Goal: Task Accomplishment & Management: Use online tool/utility

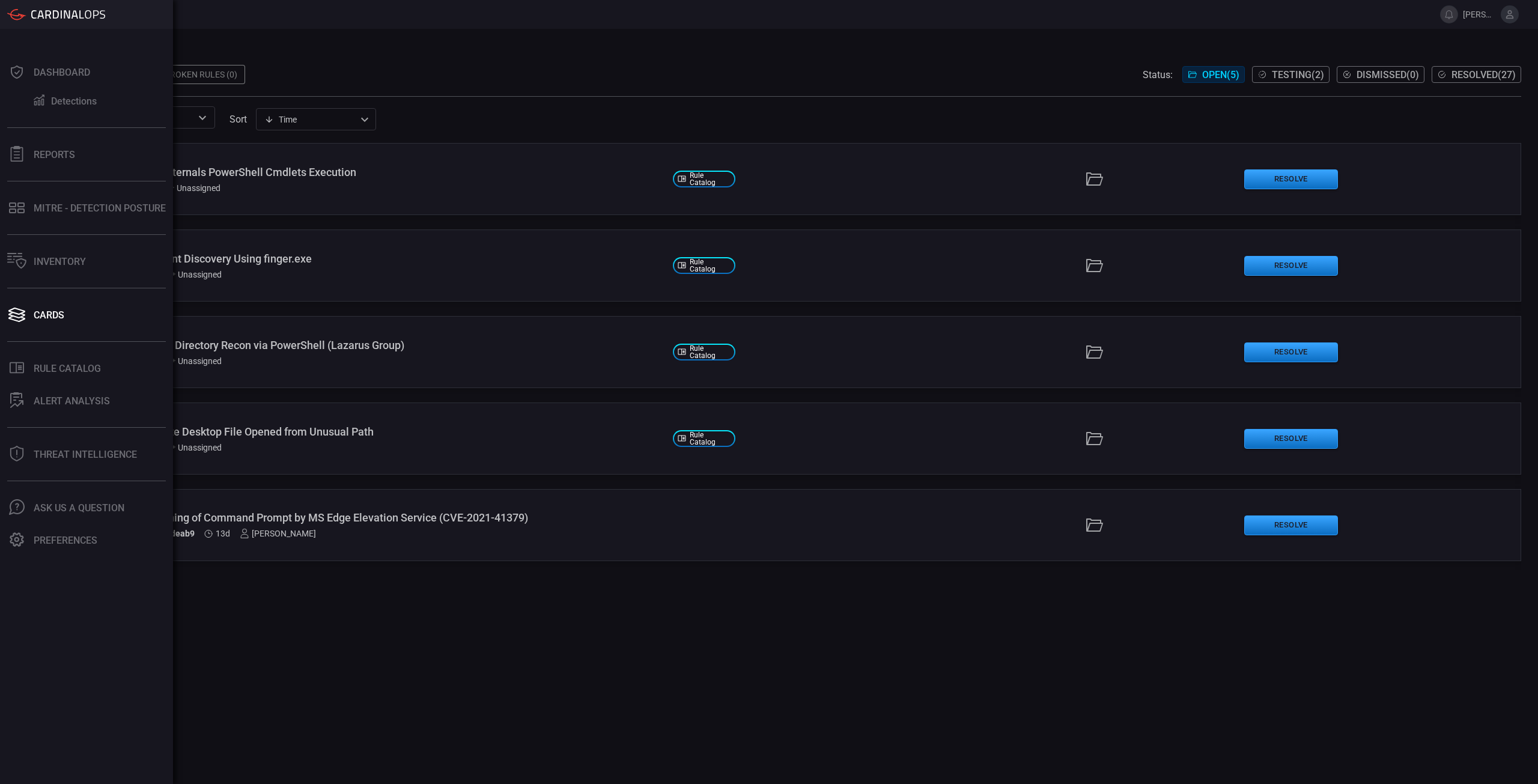
click at [685, 730] on div ".suggested_cards_icon{fill:url(#suggested_cards_icon);} Windows - AADInternals …" at bounding box center [785, 464] width 1473 height 641
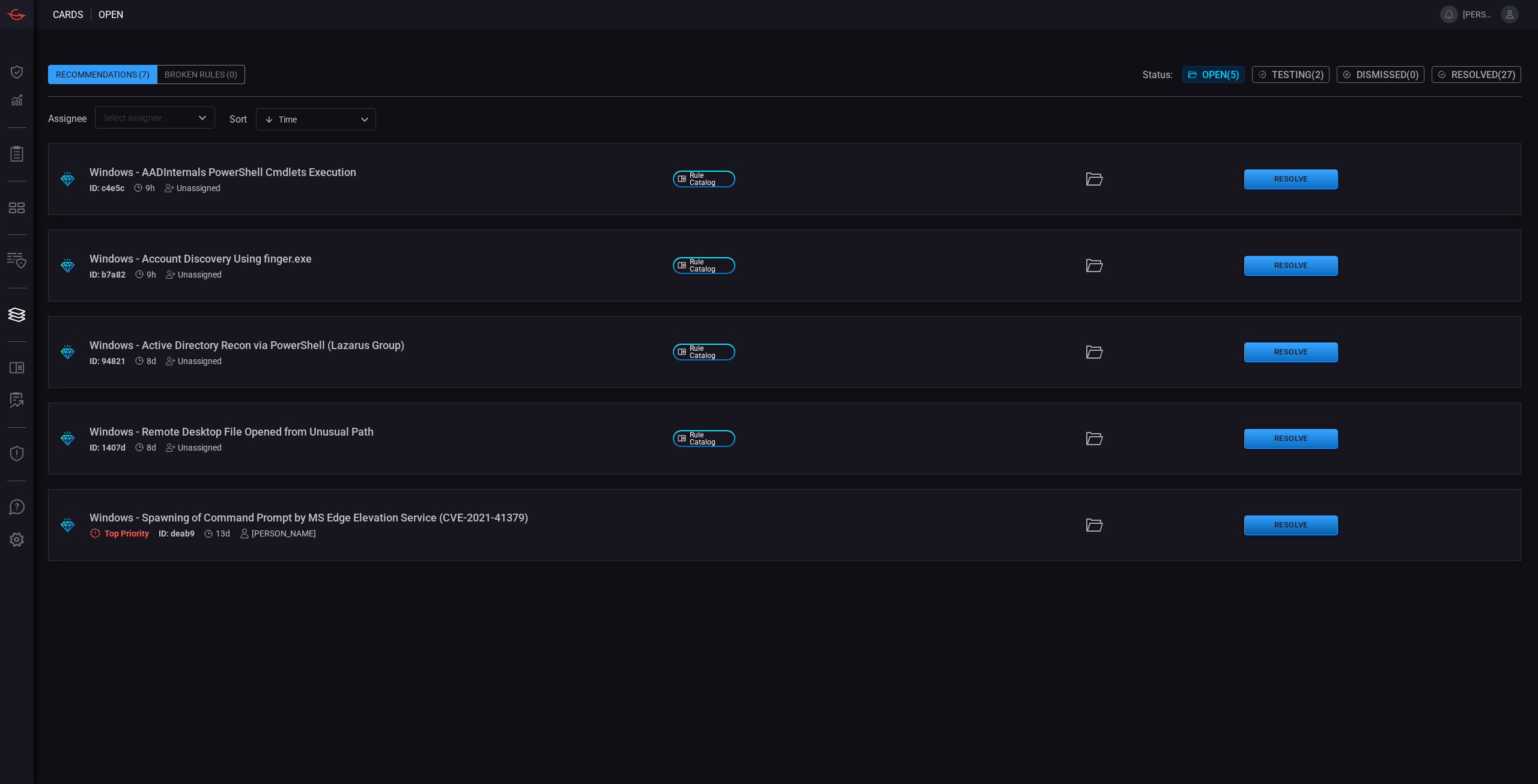
click at [1302, 525] on button "Resolve" at bounding box center [1291, 525] width 93 height 20
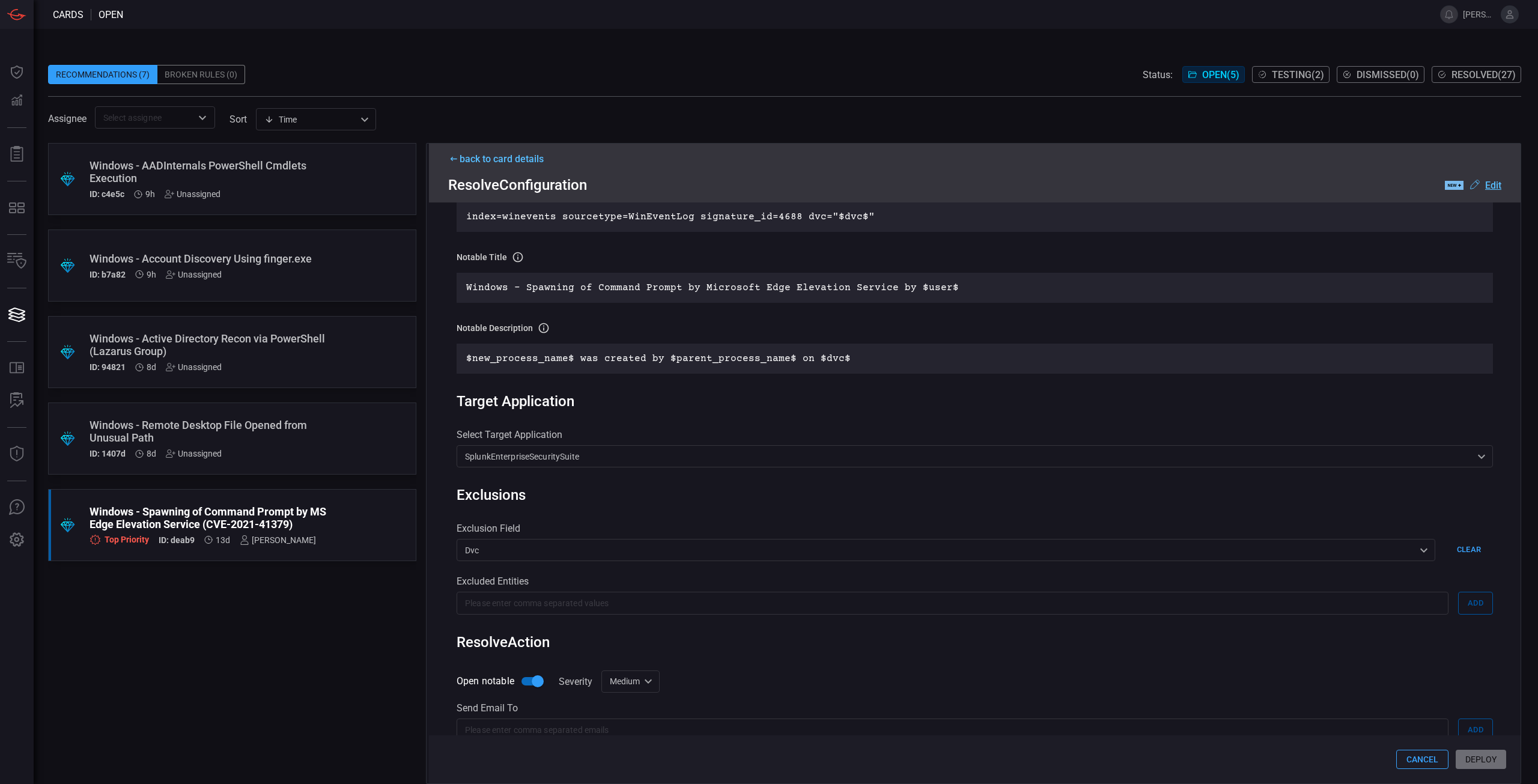
scroll to position [372, 0]
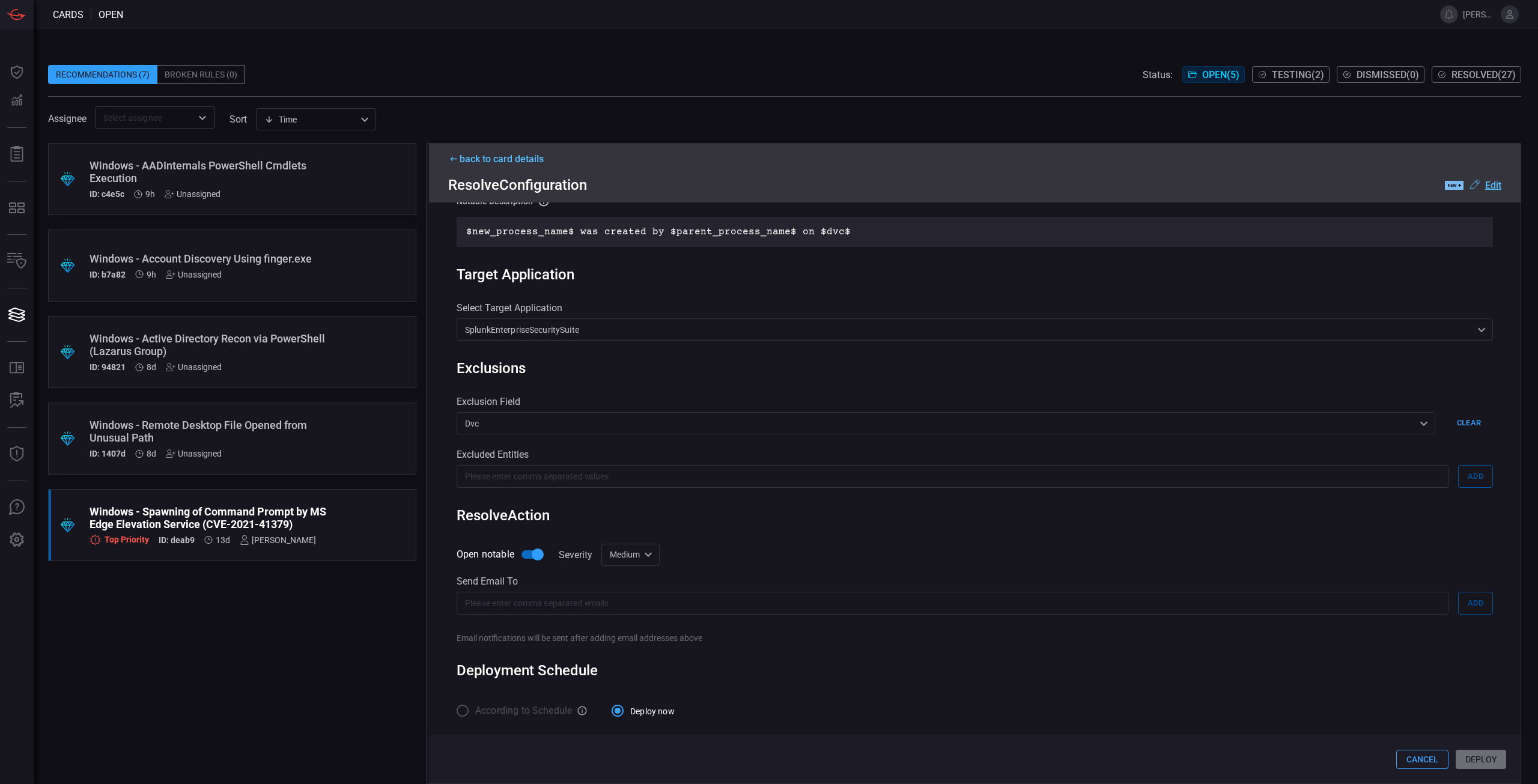
click at [1491, 766] on div "Cancel Deploy" at bounding box center [974, 759] width 1092 height 48
click at [1494, 77] on span "Resolved ( 27 )" at bounding box center [1484, 75] width 65 height 11
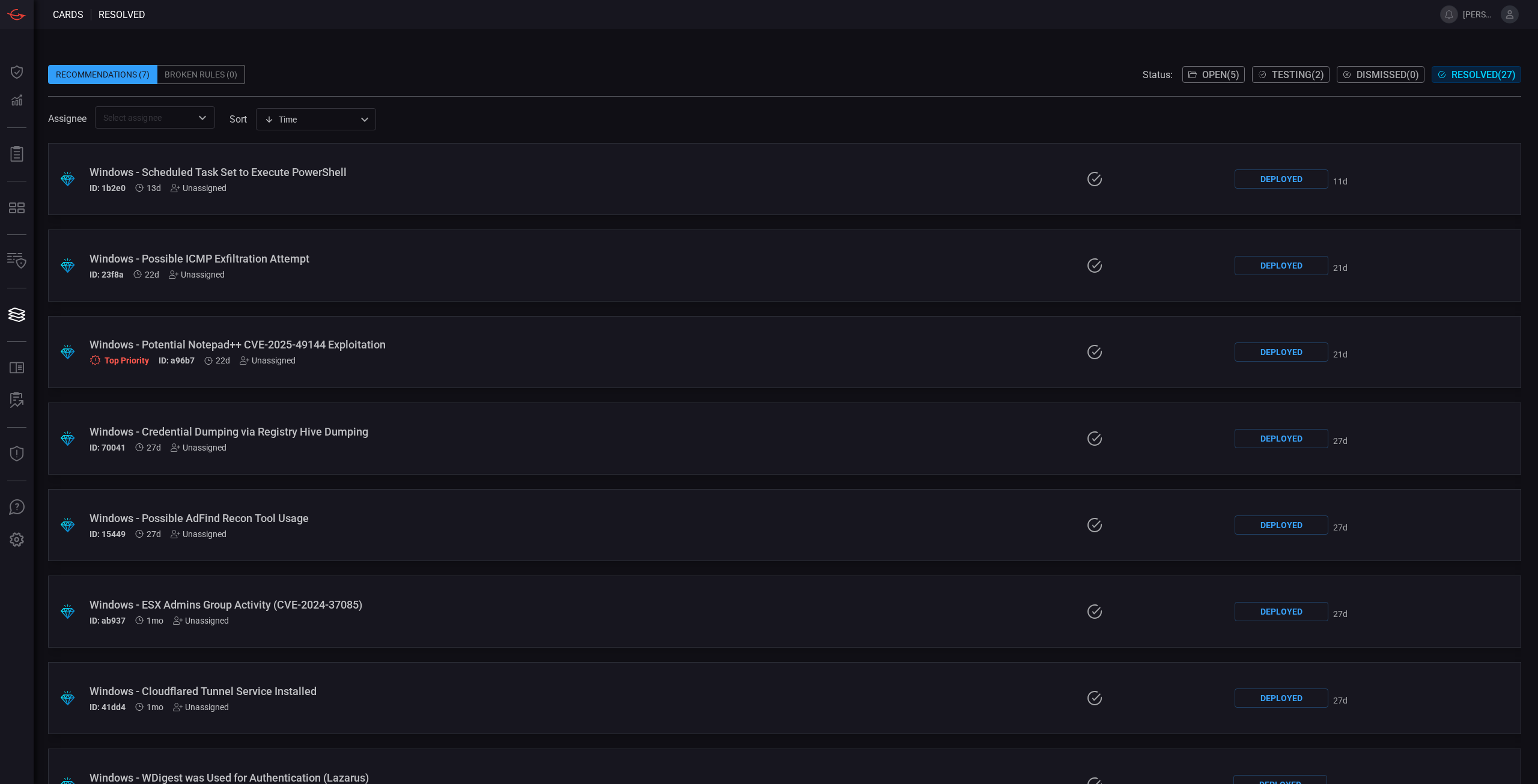
click at [1214, 79] on span "Open ( 5 )" at bounding box center [1220, 75] width 37 height 11
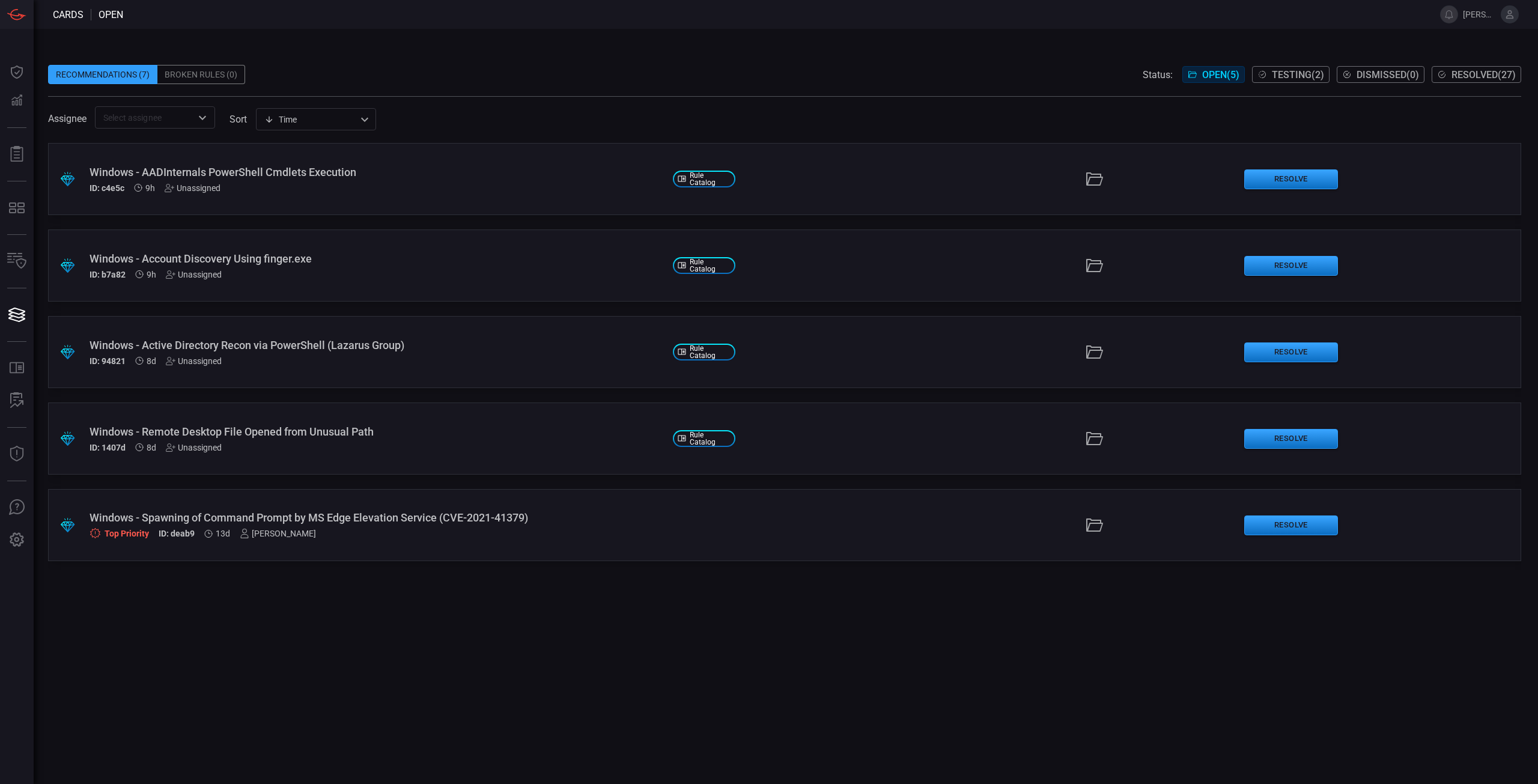
click at [437, 458] on div ".suggested_cards_icon{fill:url(#suggested_cards_icon);} Windows - Remote Deskto…" at bounding box center [785, 438] width 1473 height 72
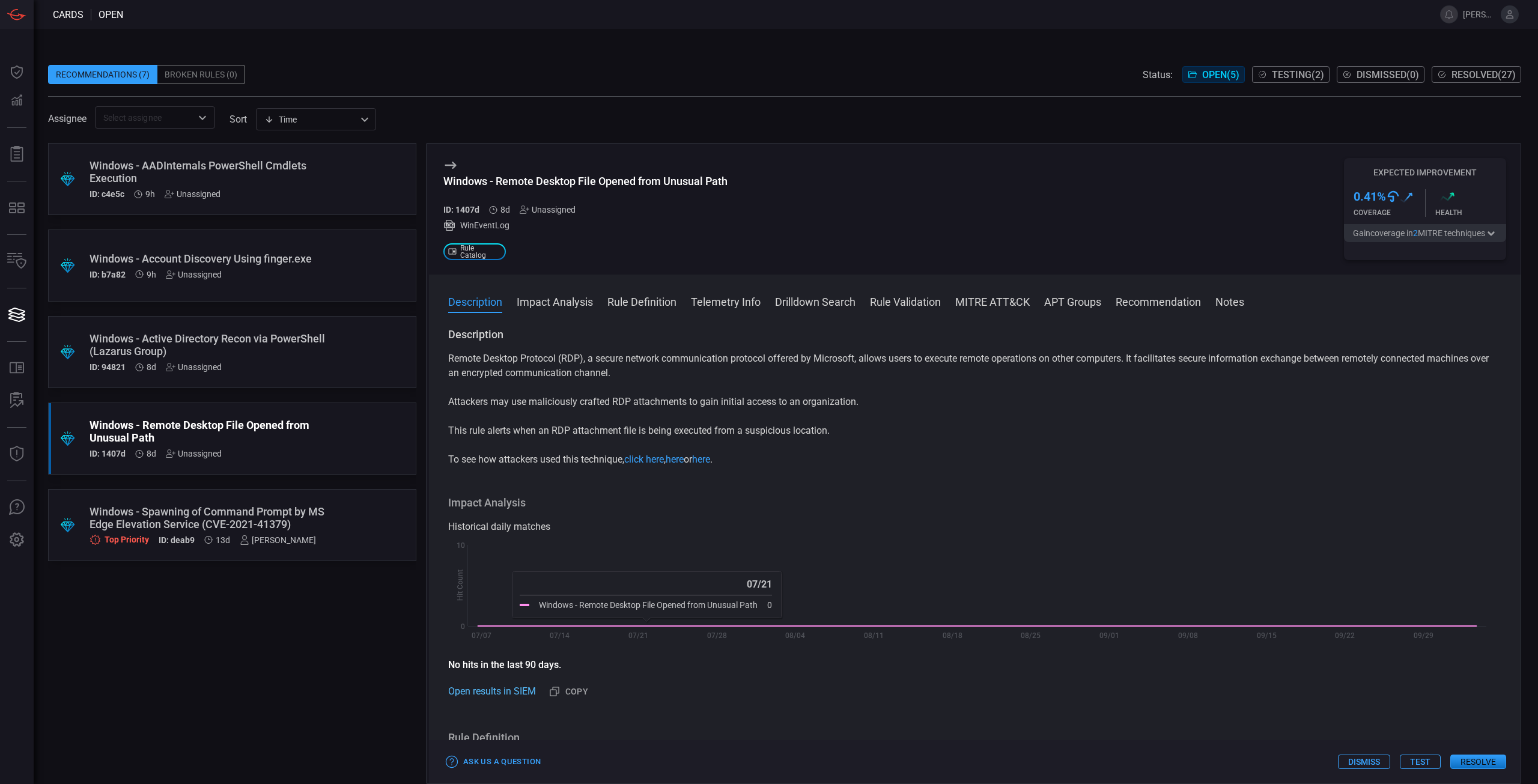
click at [501, 688] on link "Open results in SIEM" at bounding box center [492, 691] width 88 height 14
click at [985, 442] on div "Remote Desktop Protocol (RDP), a secure network communication protocol offered …" at bounding box center [974, 409] width 1053 height 116
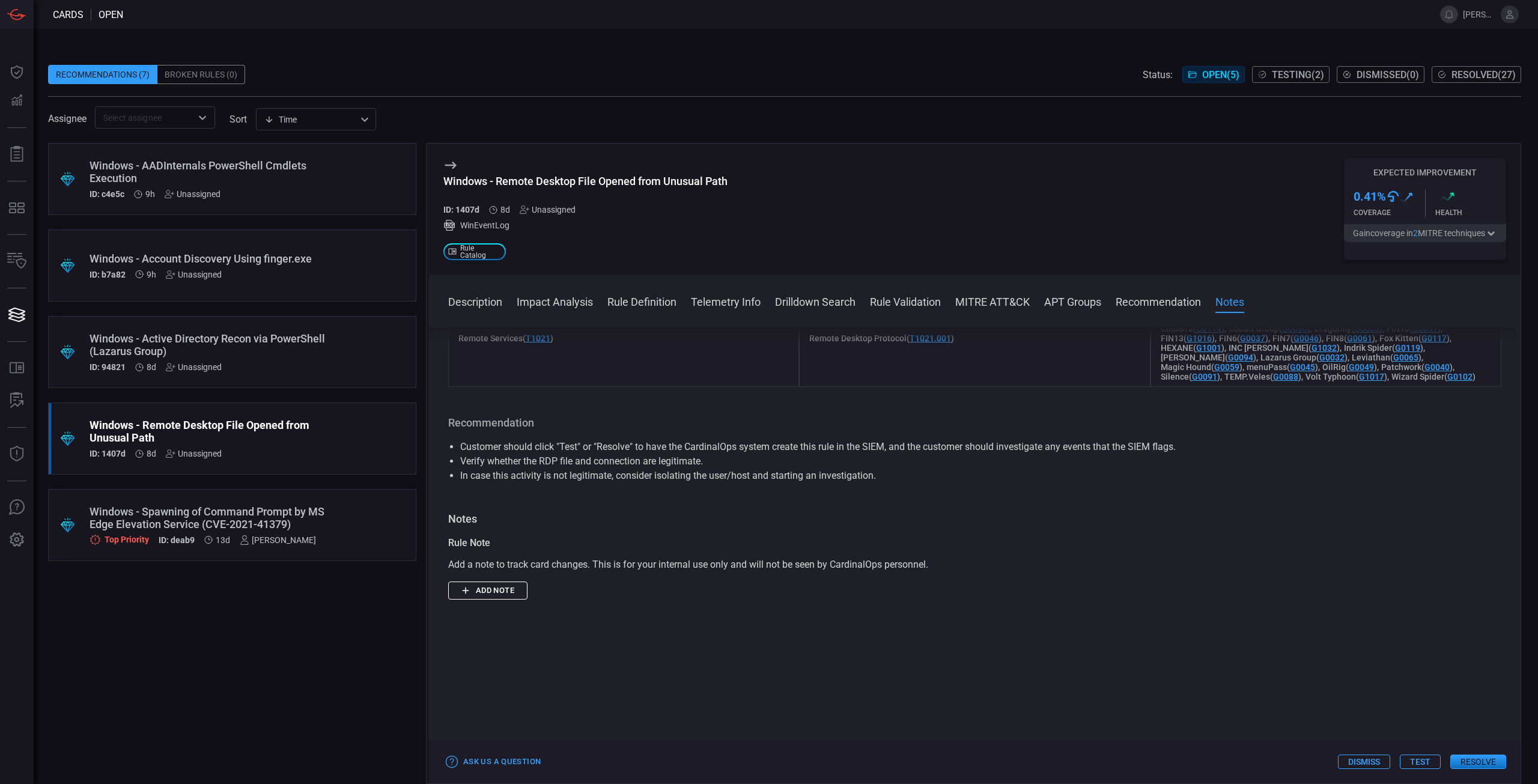
scroll to position [1407, 0]
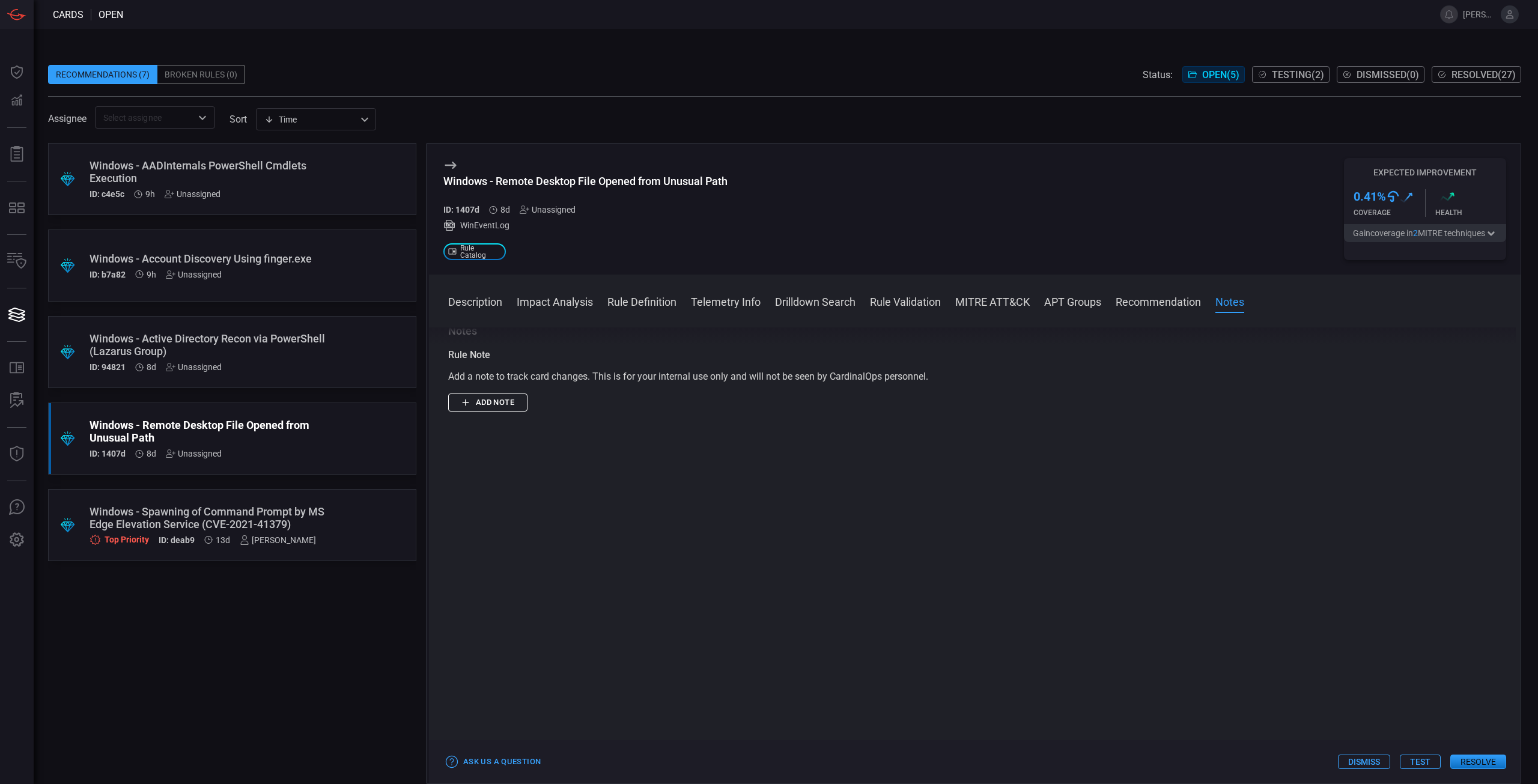
click at [1468, 765] on button "Resolve" at bounding box center [1478, 761] width 56 height 14
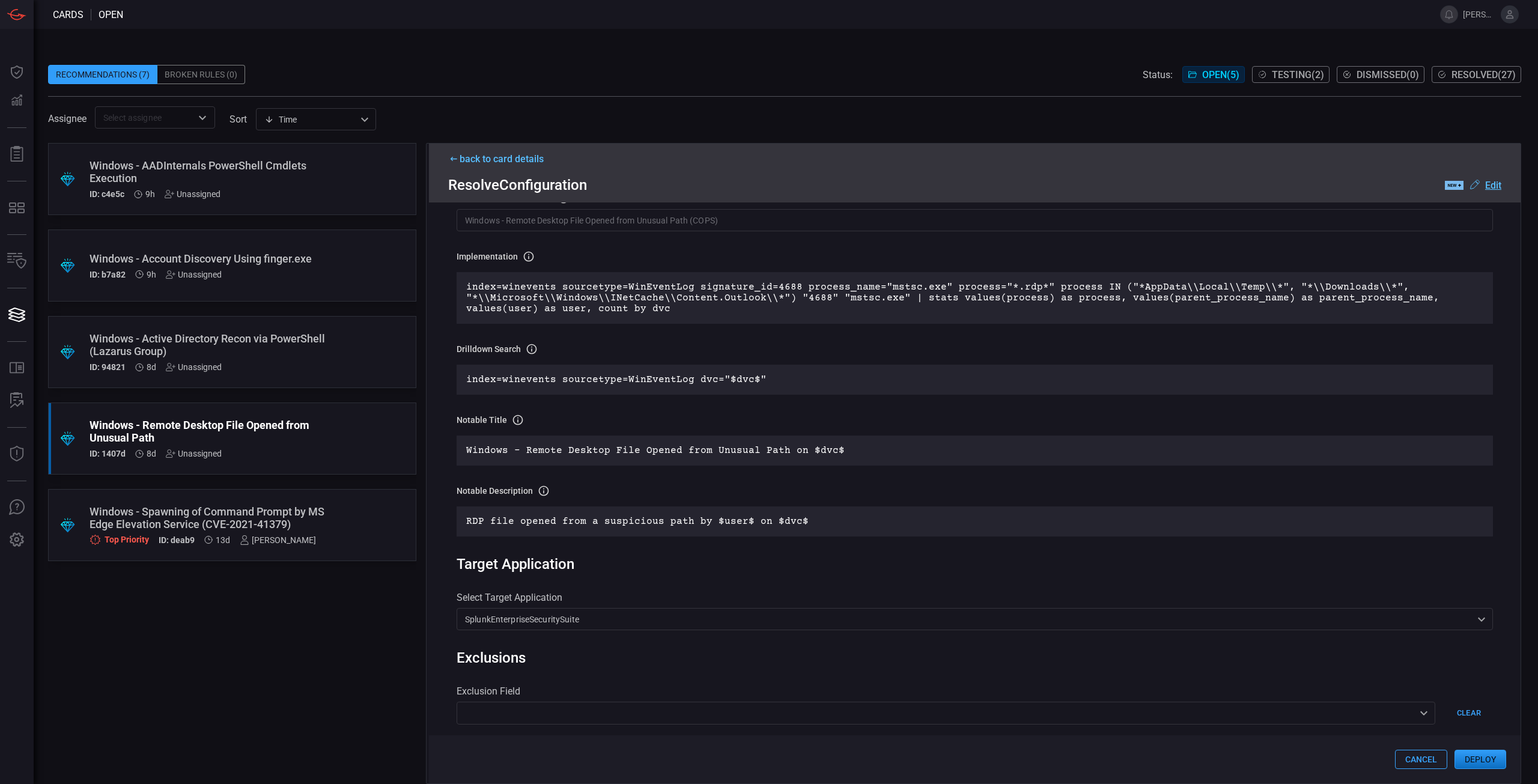
scroll to position [14, 0]
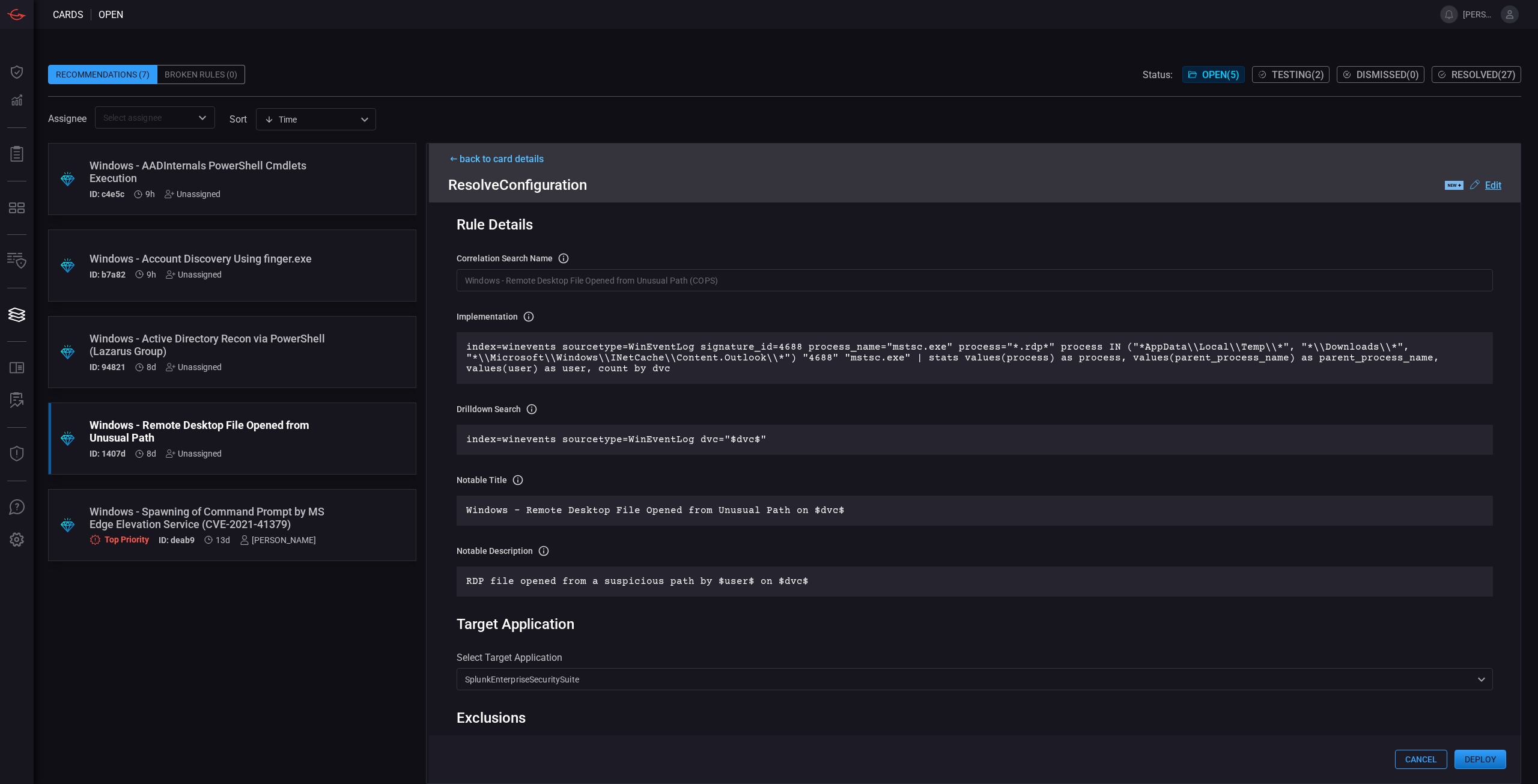
click at [1479, 765] on button "Deploy" at bounding box center [1480, 759] width 52 height 19
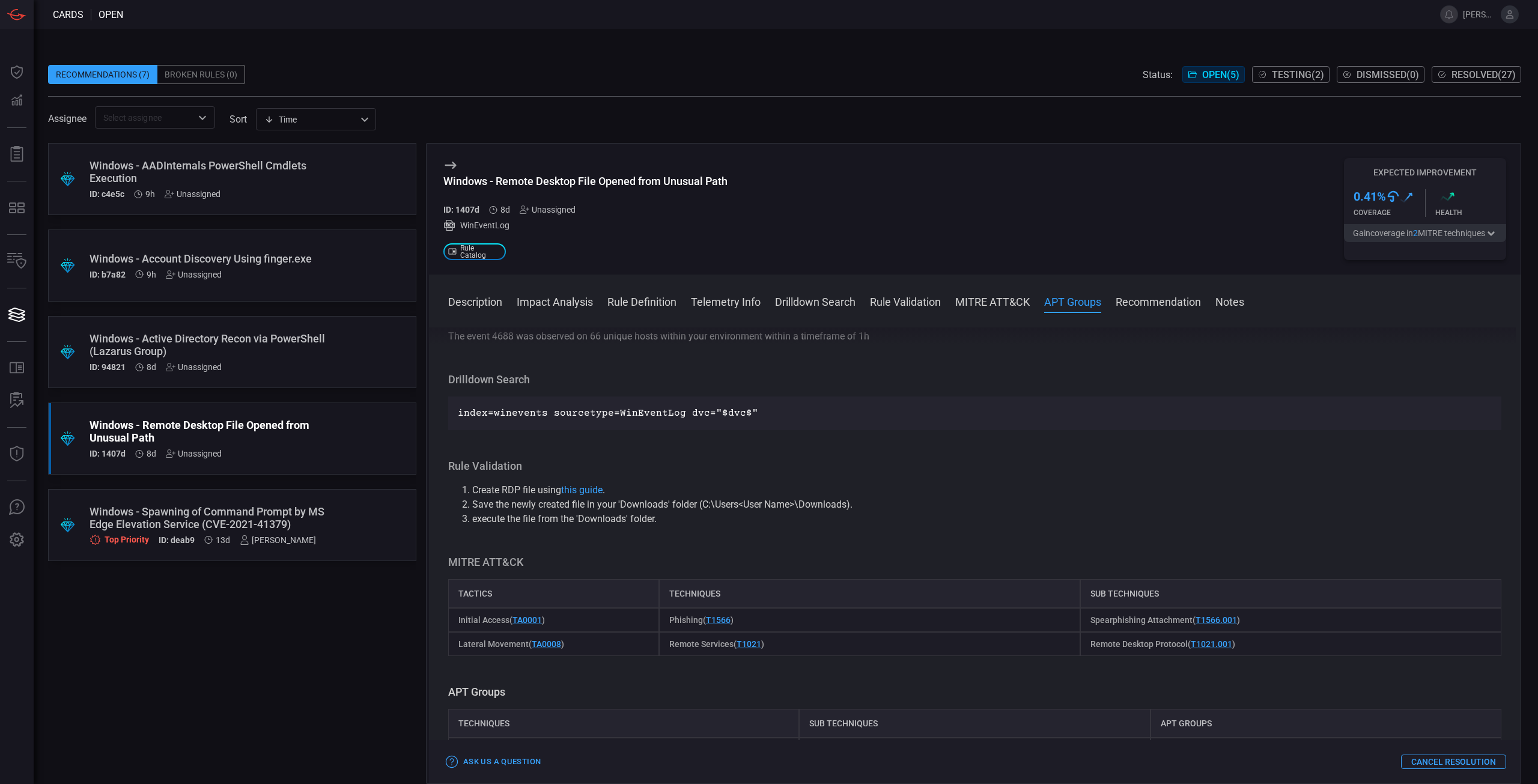
scroll to position [841, 0]
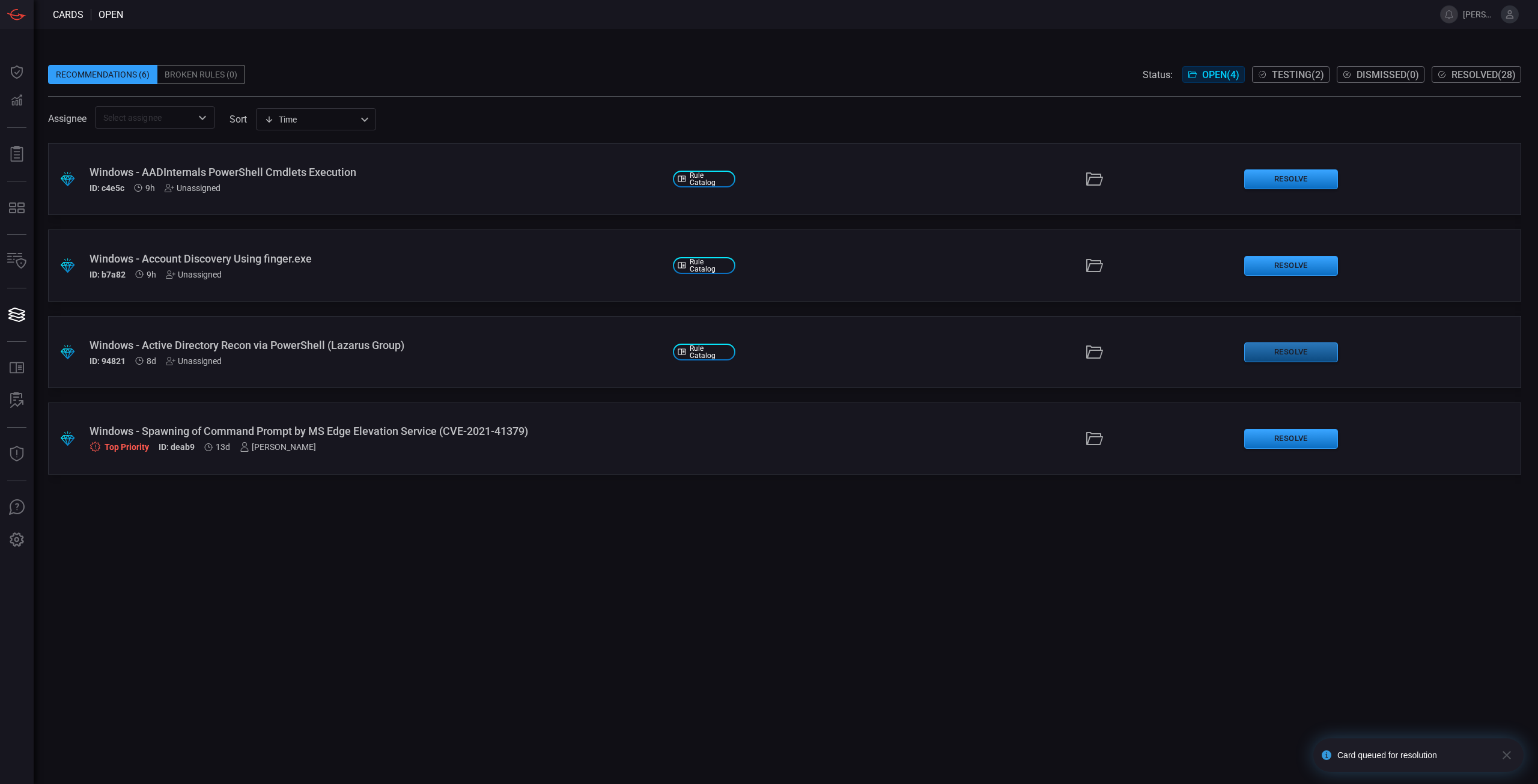
click at [1281, 351] on button "Resolve" at bounding box center [1291, 353] width 93 height 20
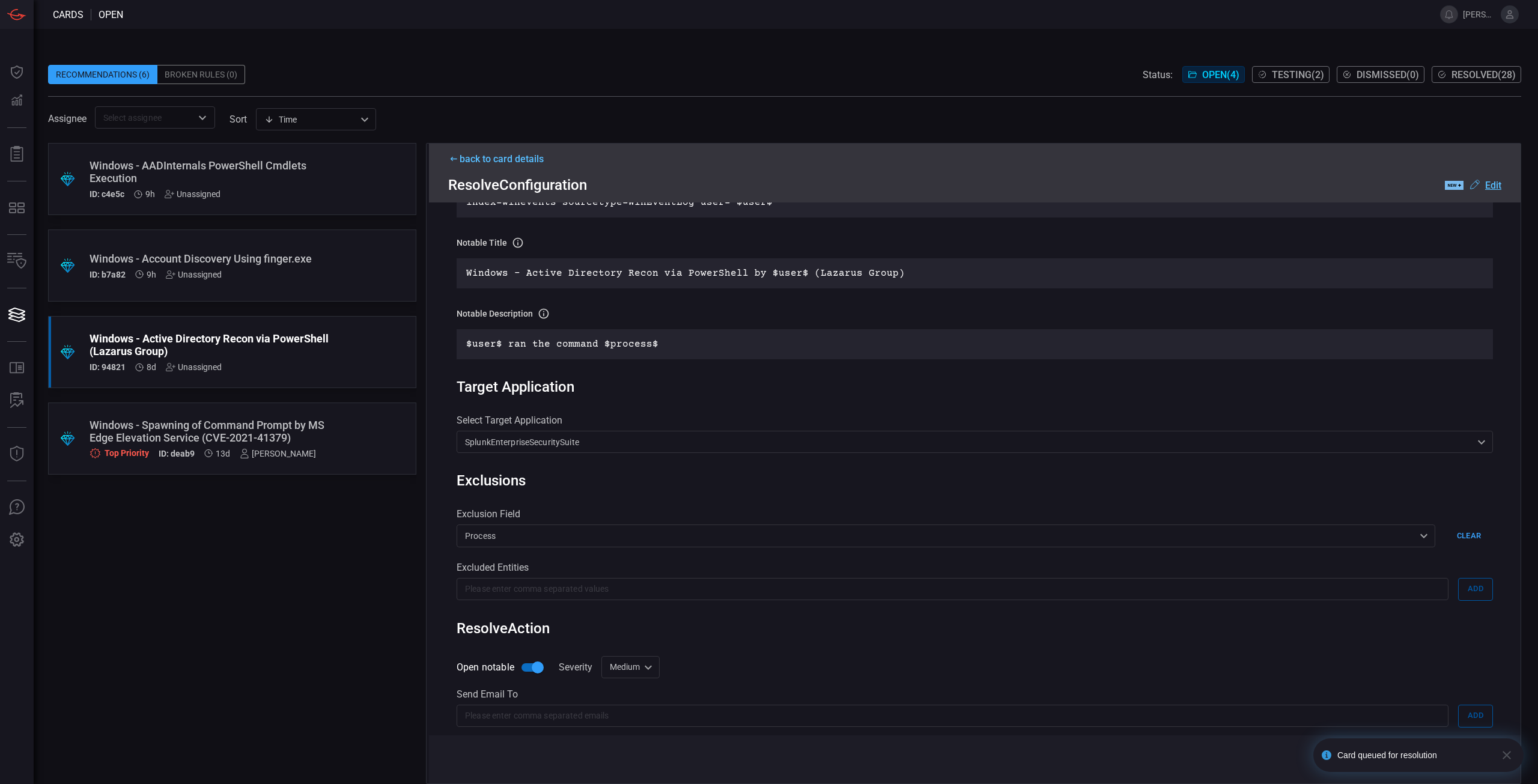
scroll to position [357, 0]
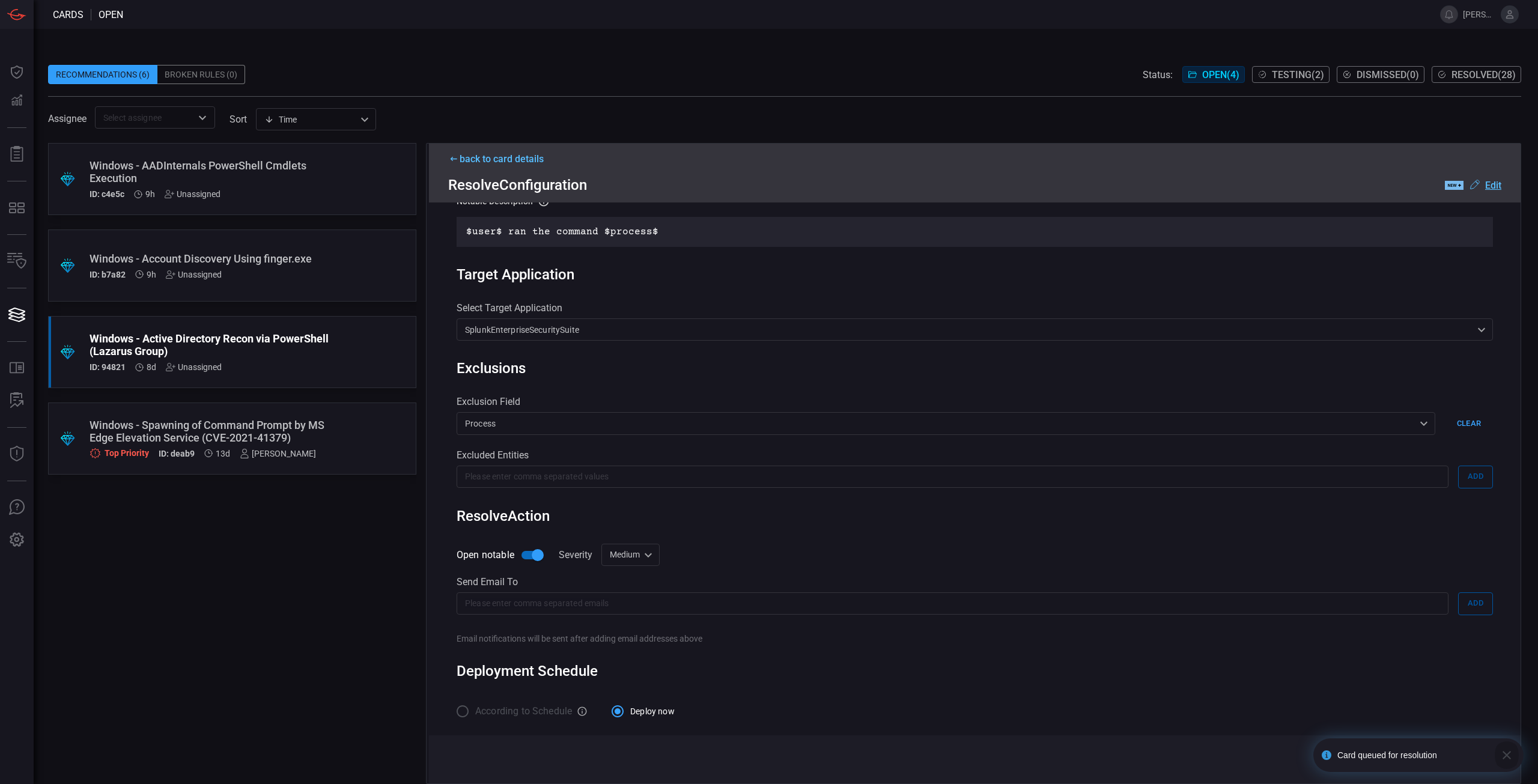
click at [1506, 753] on icon "button" at bounding box center [1506, 754] width 14 height 14
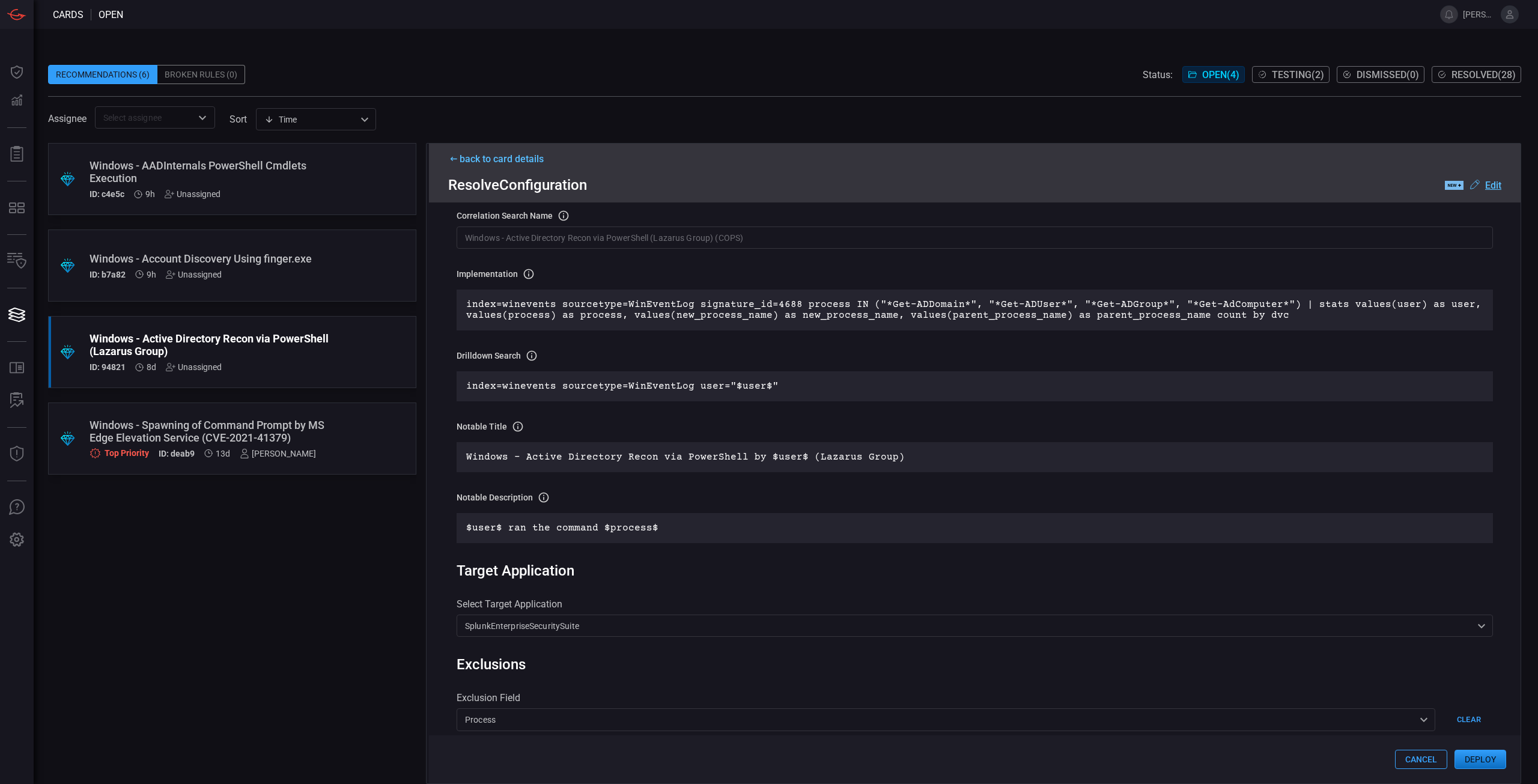
scroll to position [0, 0]
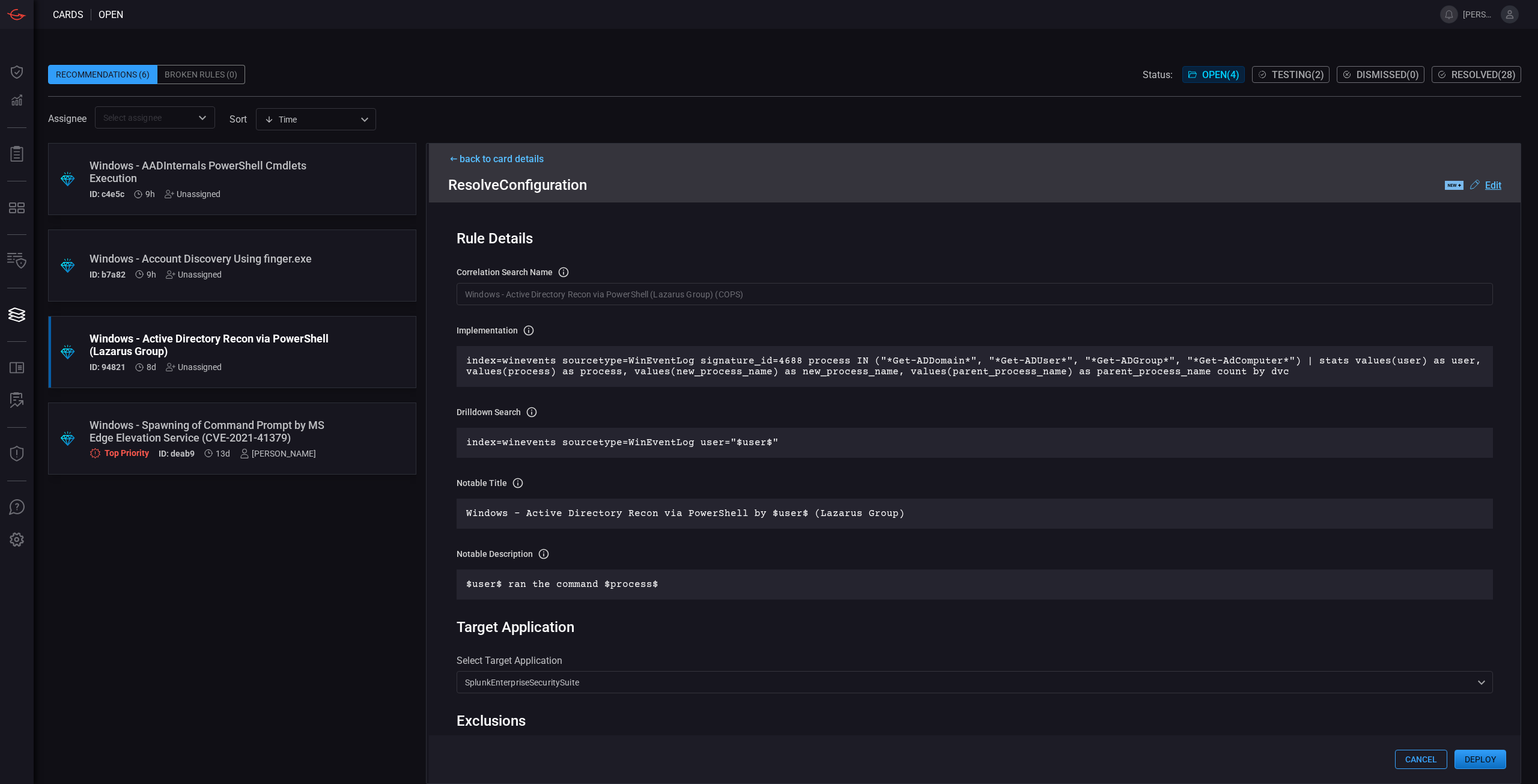
click at [898, 464] on div "Implementation Definition of the correlation search that will be created in the…" at bounding box center [975, 462] width 1036 height 275
click at [213, 355] on div "Windows - Active Directory Recon via PowerShell (Lazarus Group)" at bounding box center [209, 345] width 240 height 26
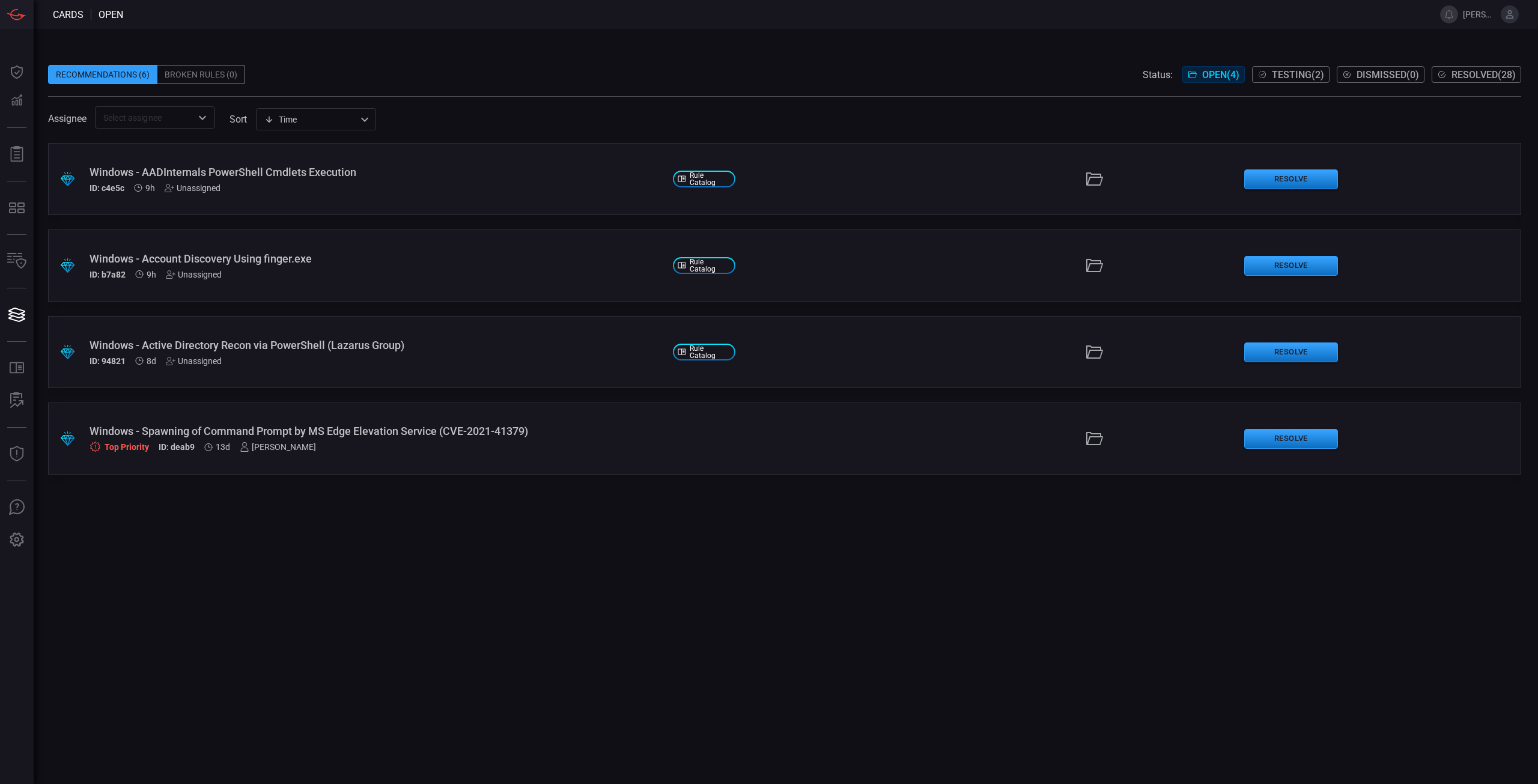
click at [213, 354] on div "Windows - Active Directory Recon via PowerShell (Lazarus Group) ID: 94821 8d Un…" at bounding box center [376, 352] width 574 height 27
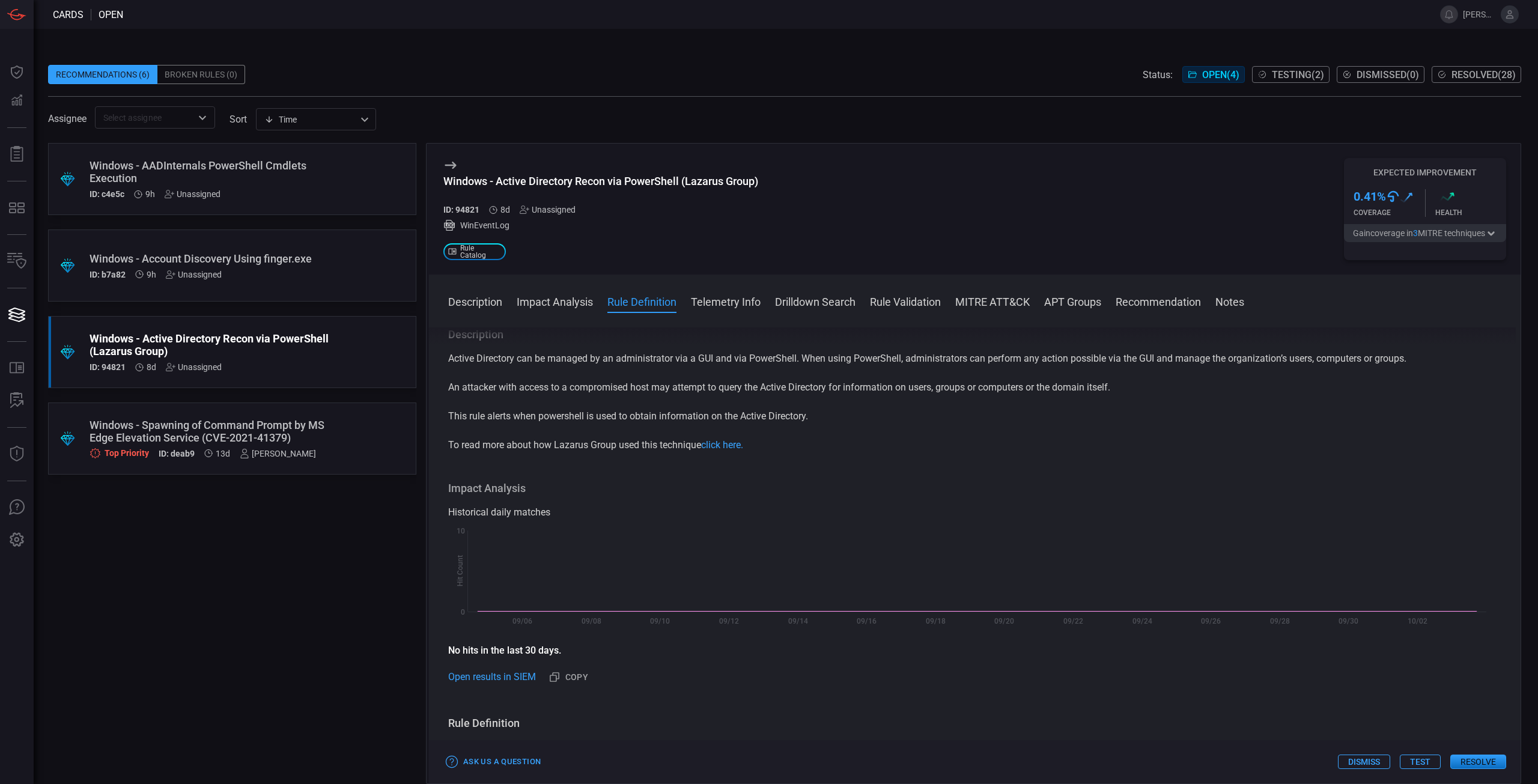
scroll to position [241, 0]
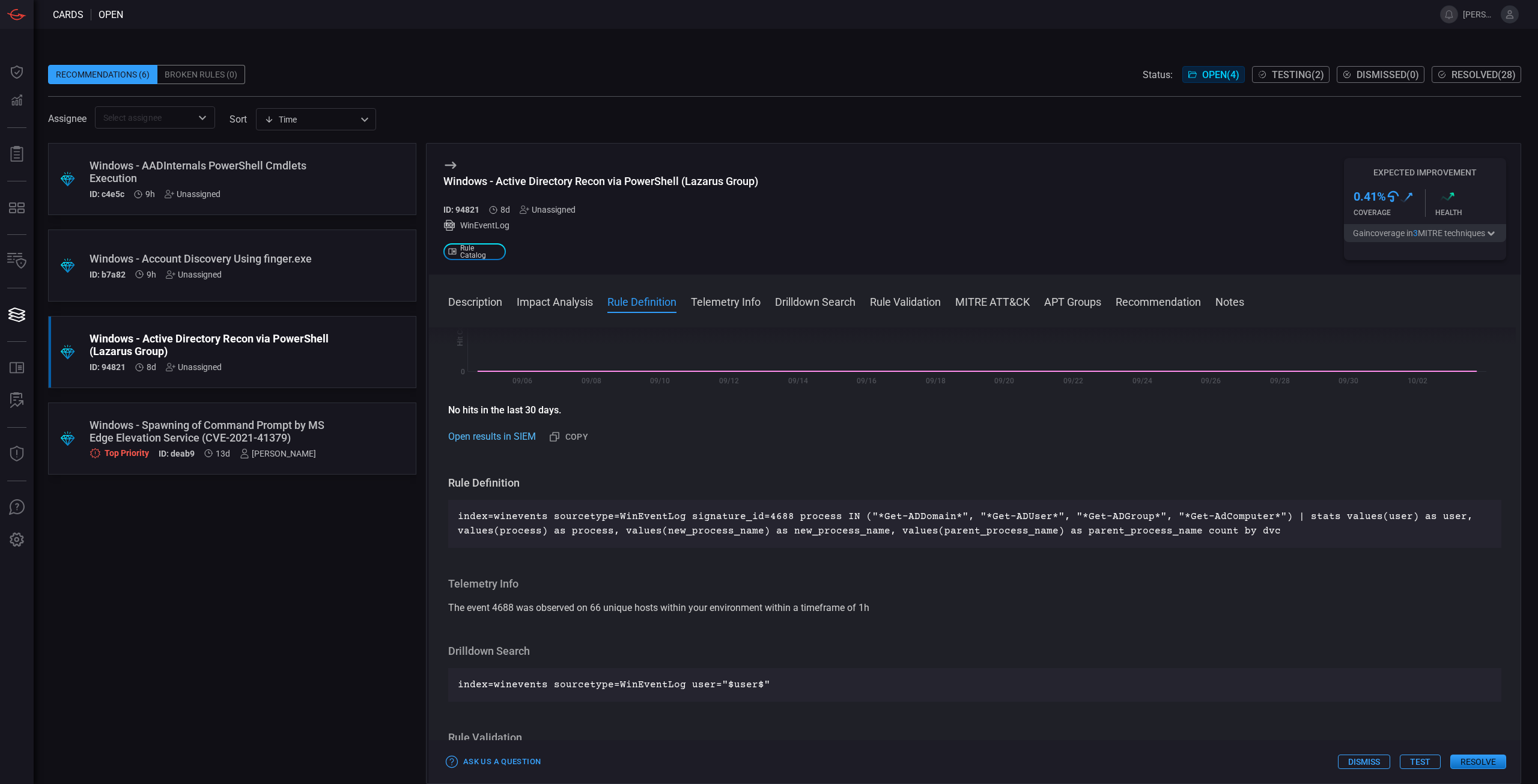
click at [506, 437] on link "Open results in SIEM" at bounding box center [492, 436] width 88 height 14
